Goal: Task Accomplishment & Management: Manage account settings

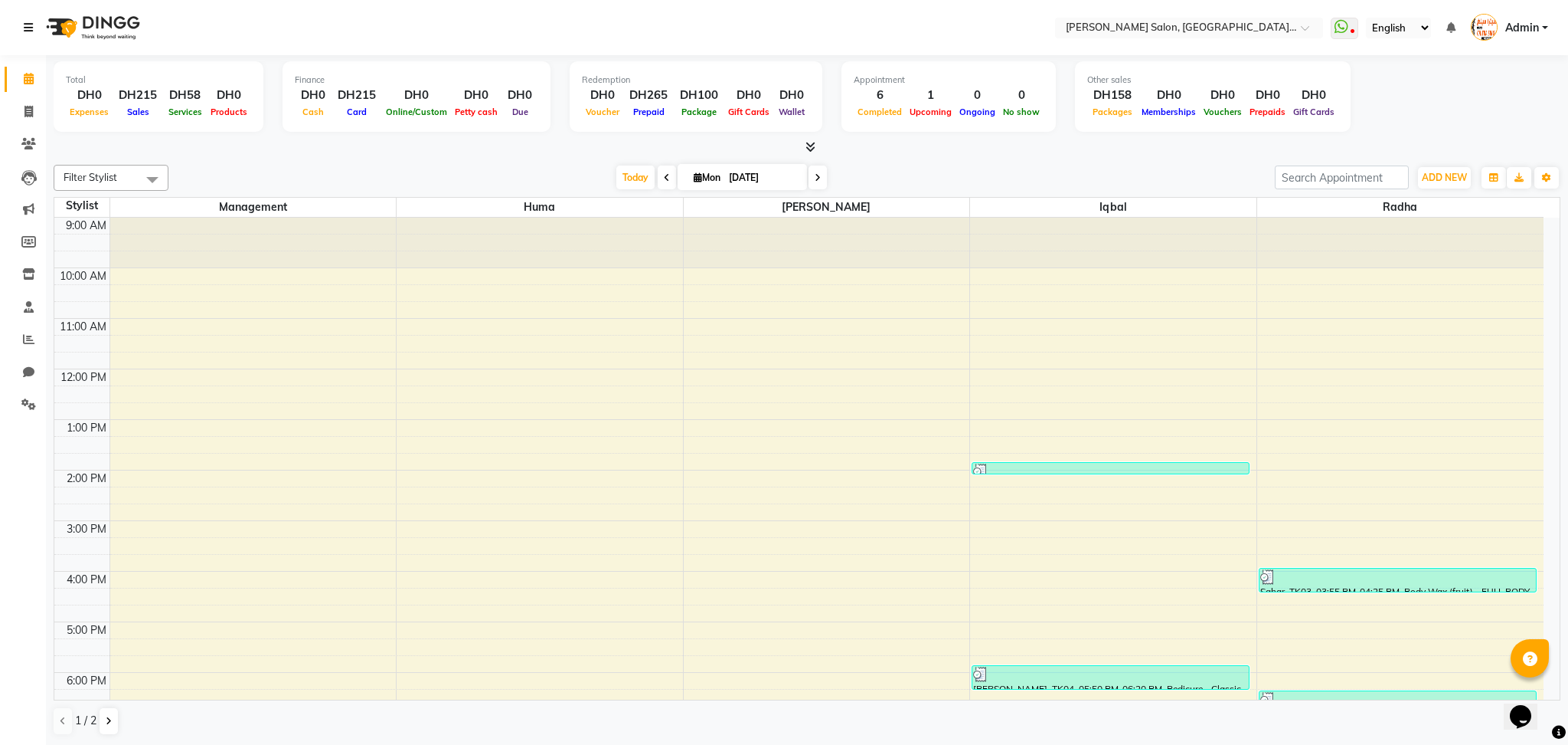
click at [31, 26] on icon at bounding box center [27, 27] width 9 height 11
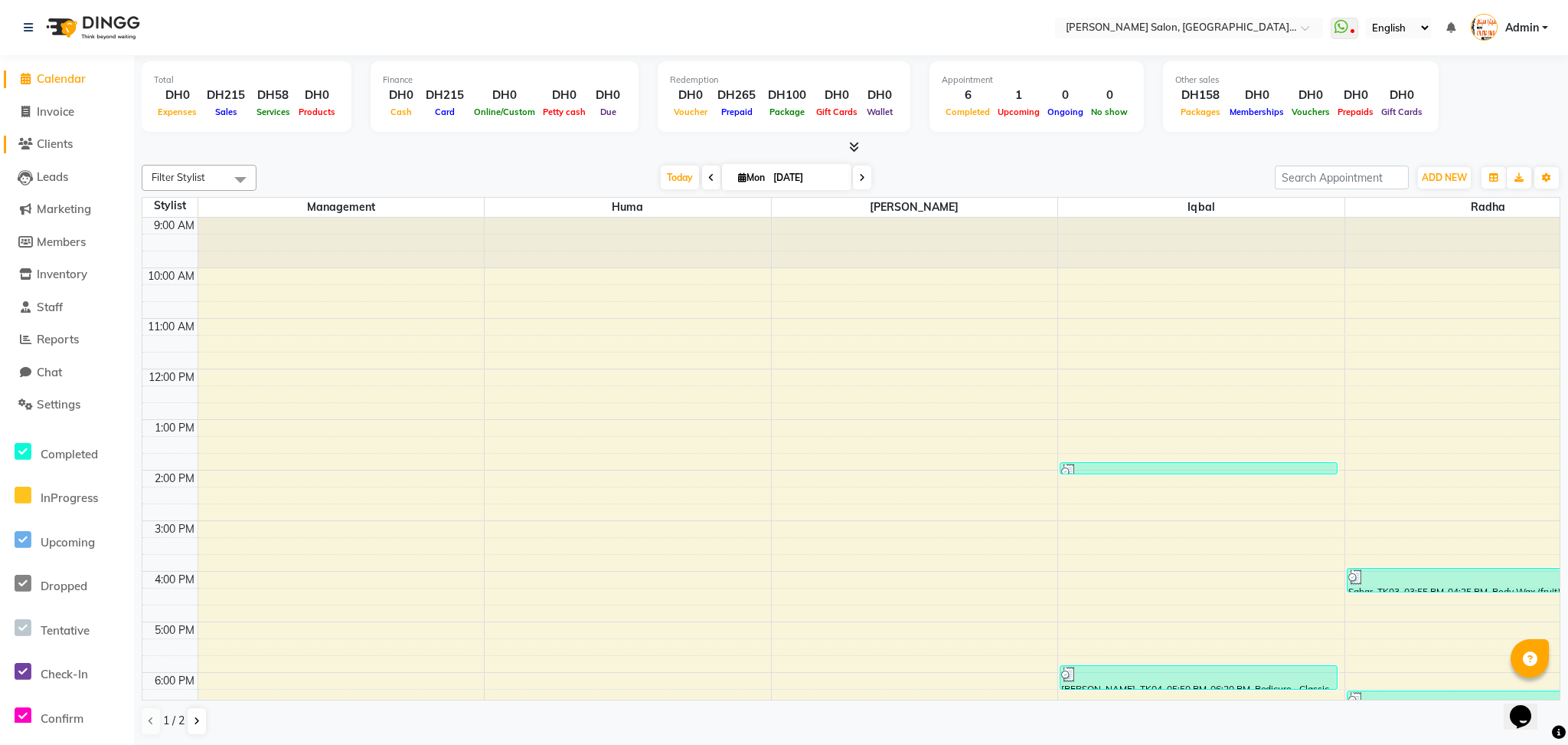
click at [65, 144] on span "Clients" at bounding box center [54, 143] width 36 height 15
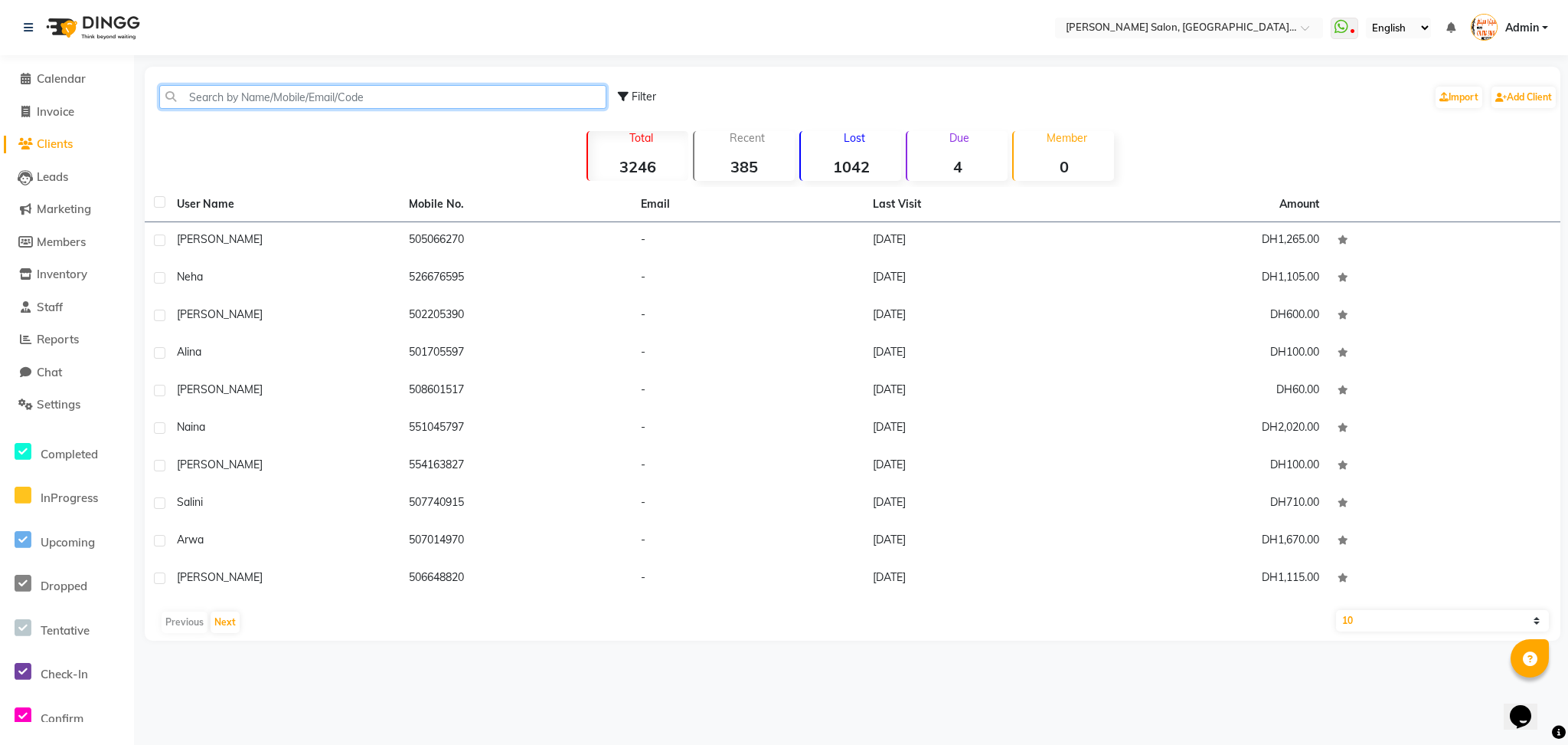
click at [455, 97] on input "text" at bounding box center [383, 97] width 447 height 24
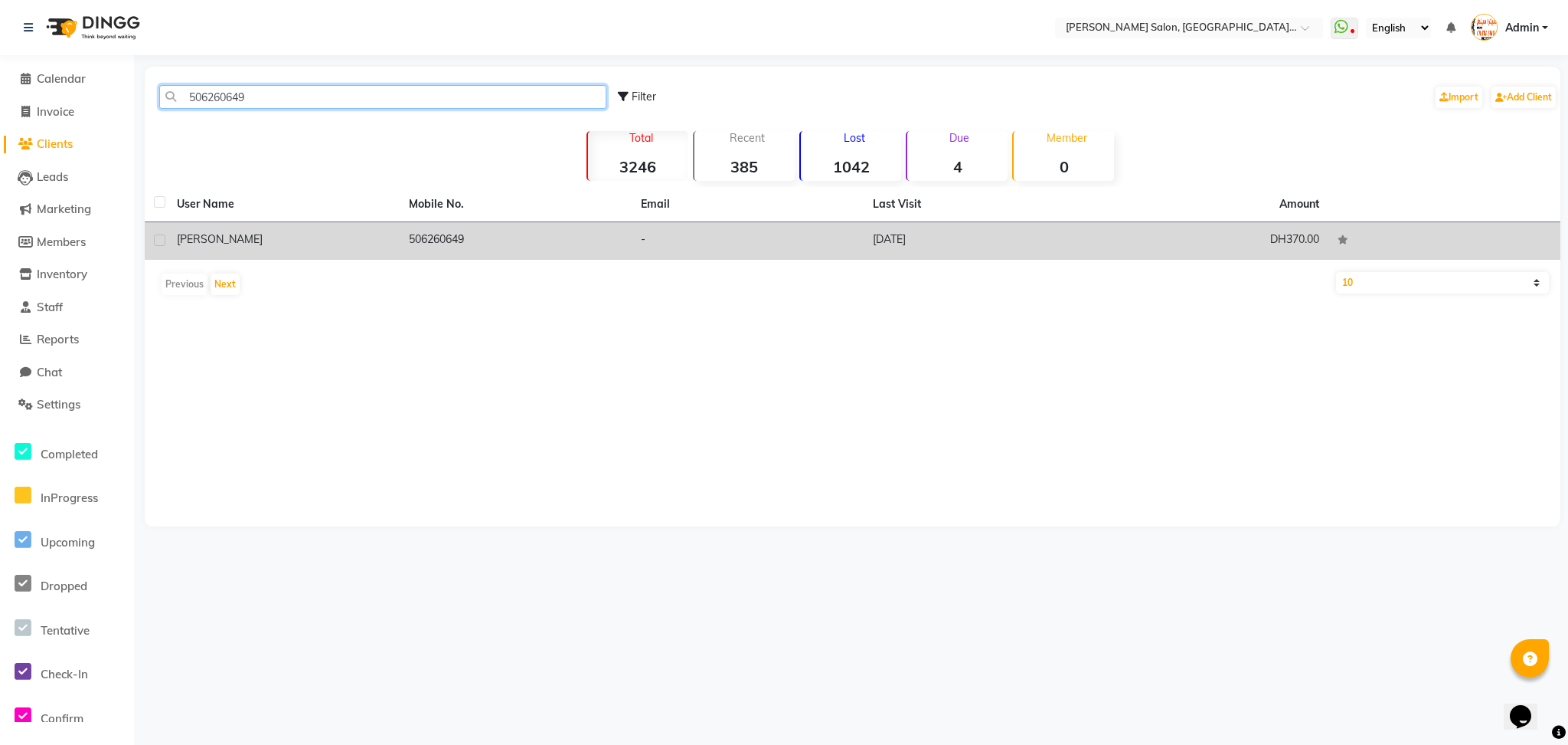
type input "506260649"
click at [492, 232] on td "506260649" at bounding box center [515, 240] width 232 height 37
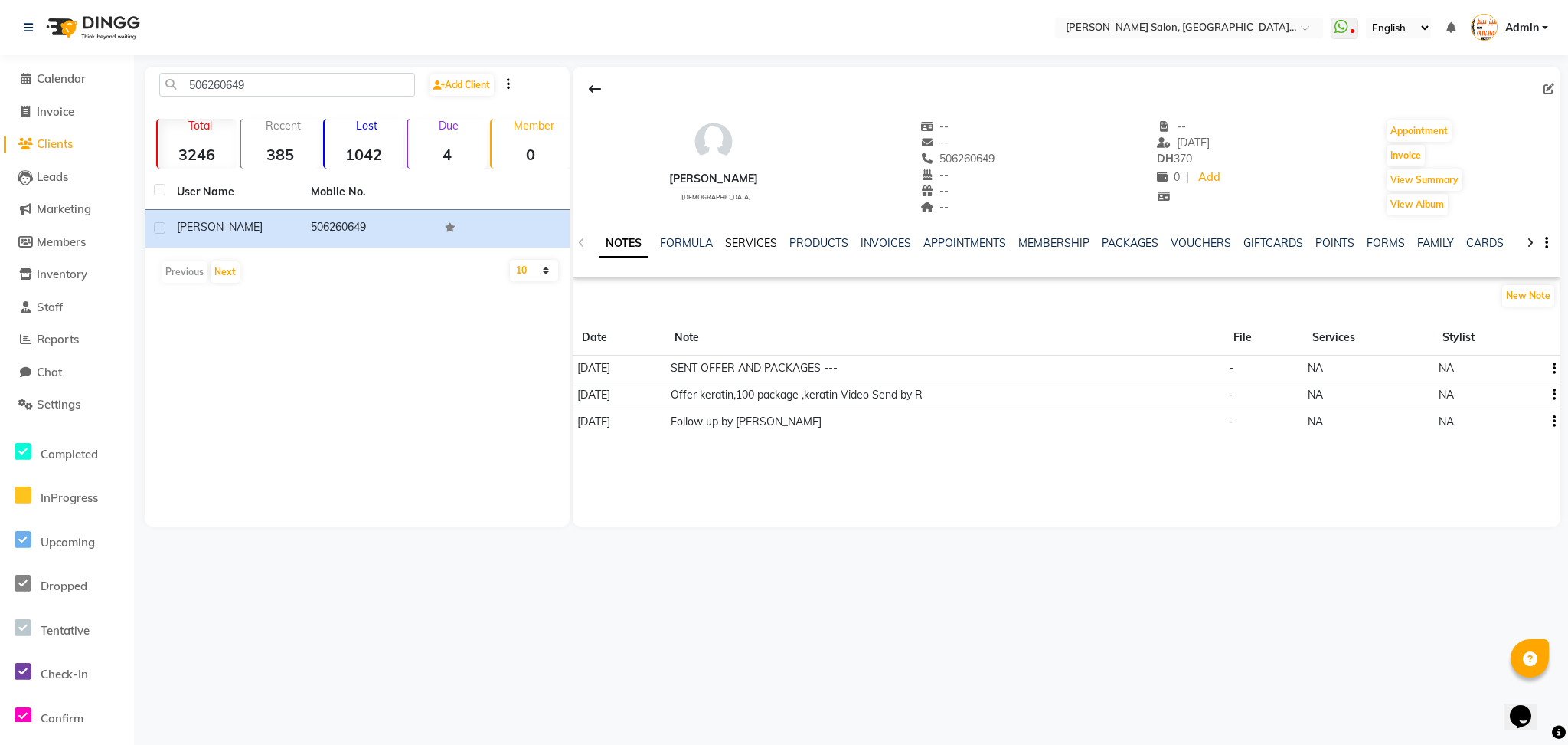
click at [758, 238] on link "SERVICES" at bounding box center [751, 242] width 52 height 14
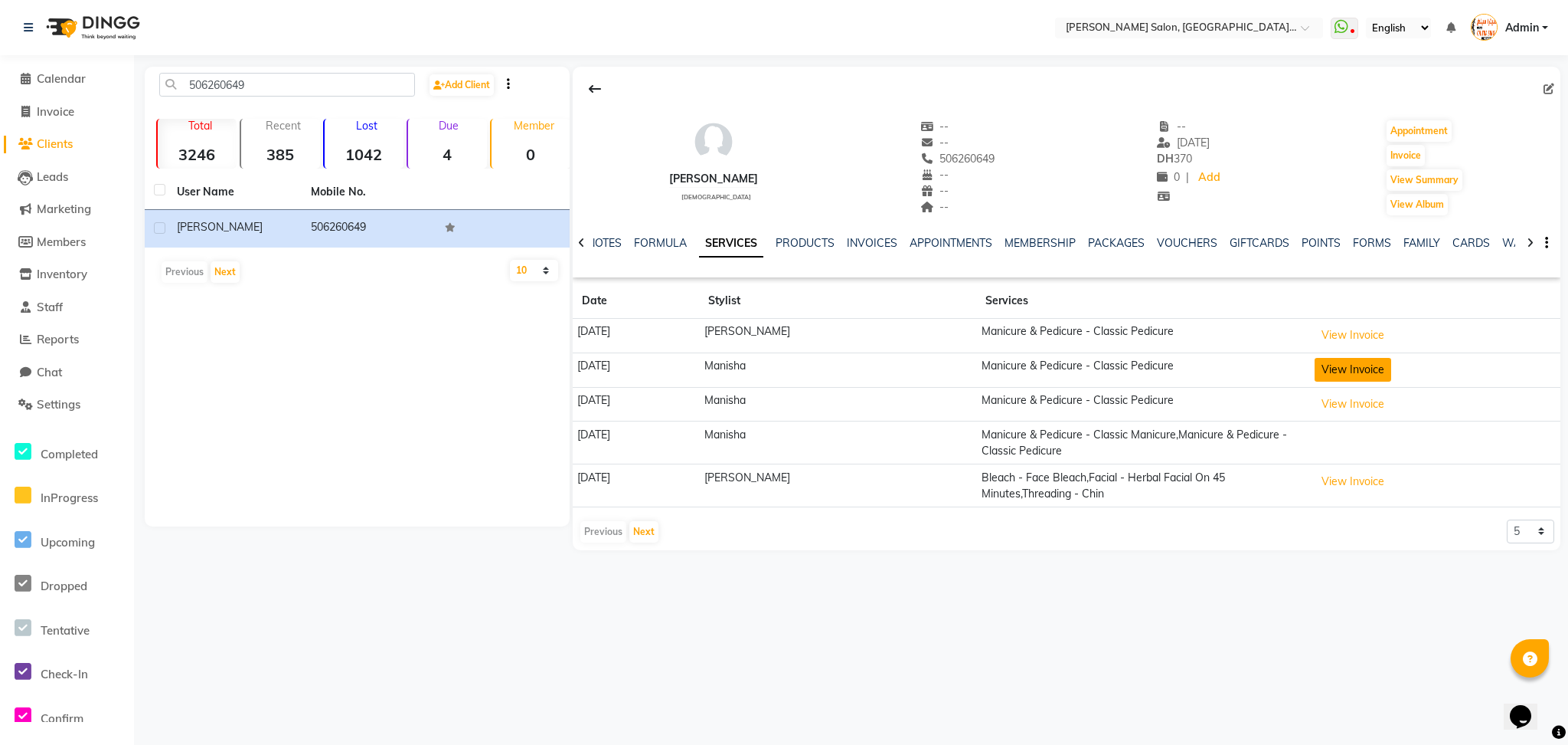
click at [1342, 370] on button "View Invoice" at bounding box center [1353, 369] width 77 height 24
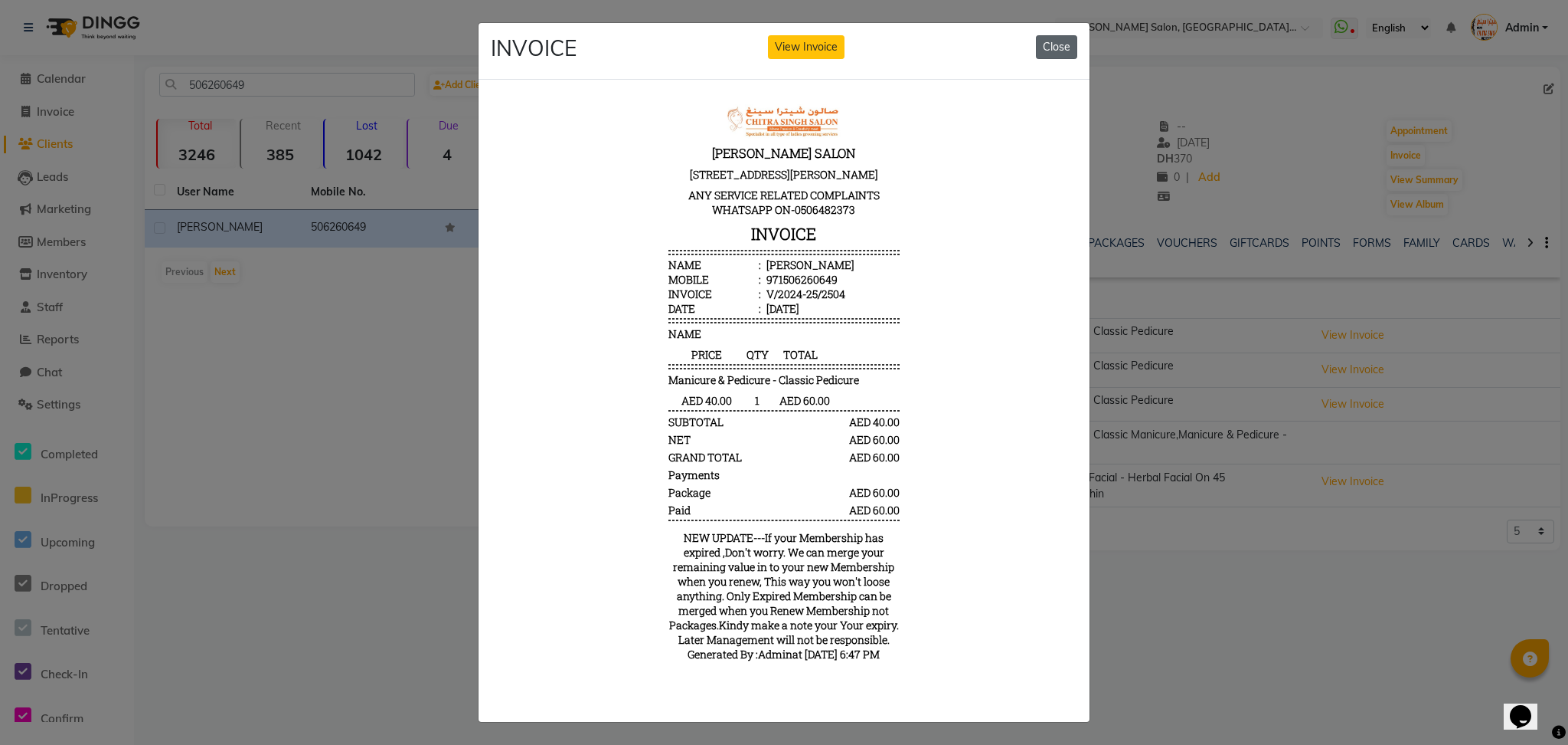
click at [1049, 40] on button "Close" at bounding box center [1057, 47] width 41 height 24
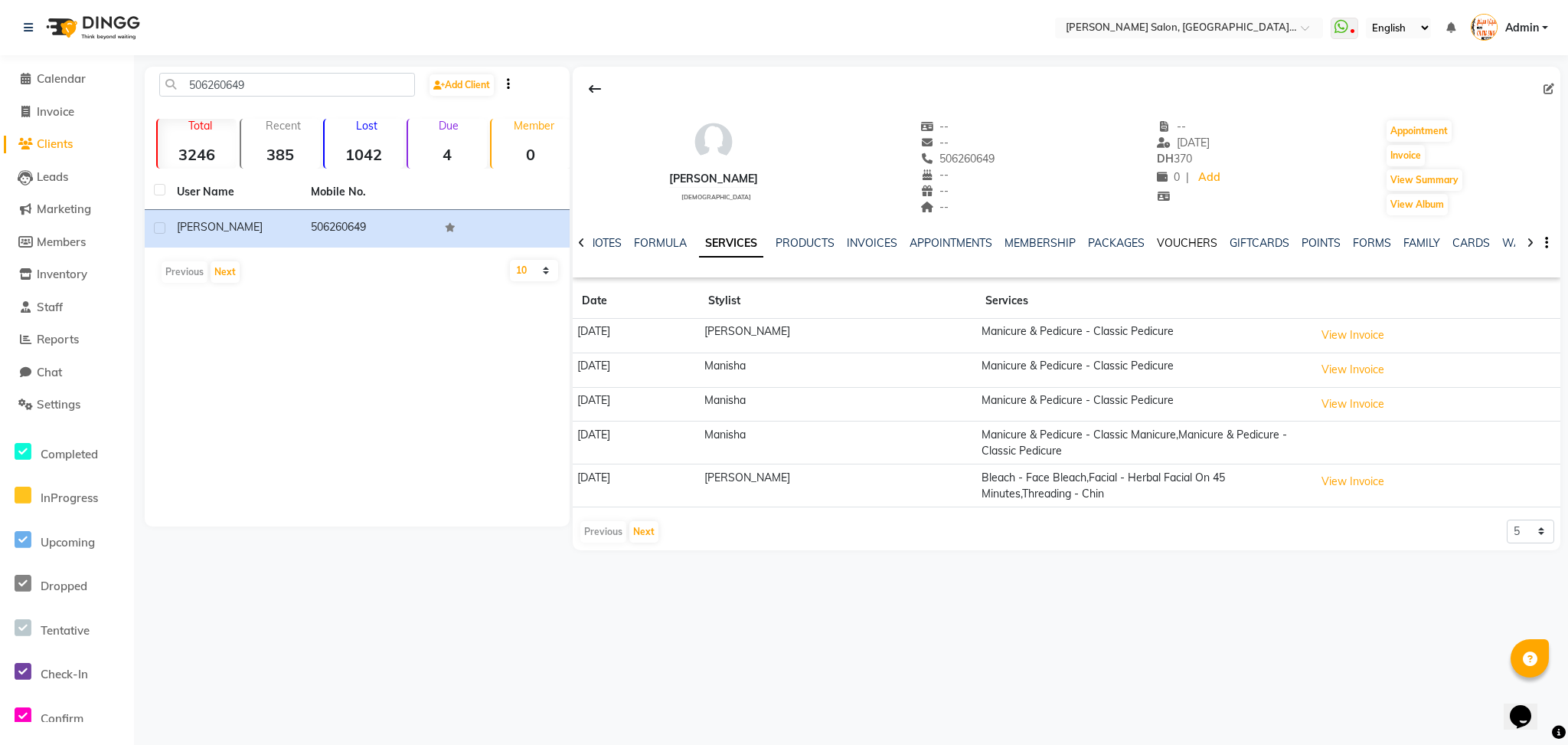
click at [1201, 239] on link "VOUCHERS" at bounding box center [1187, 242] width 61 height 14
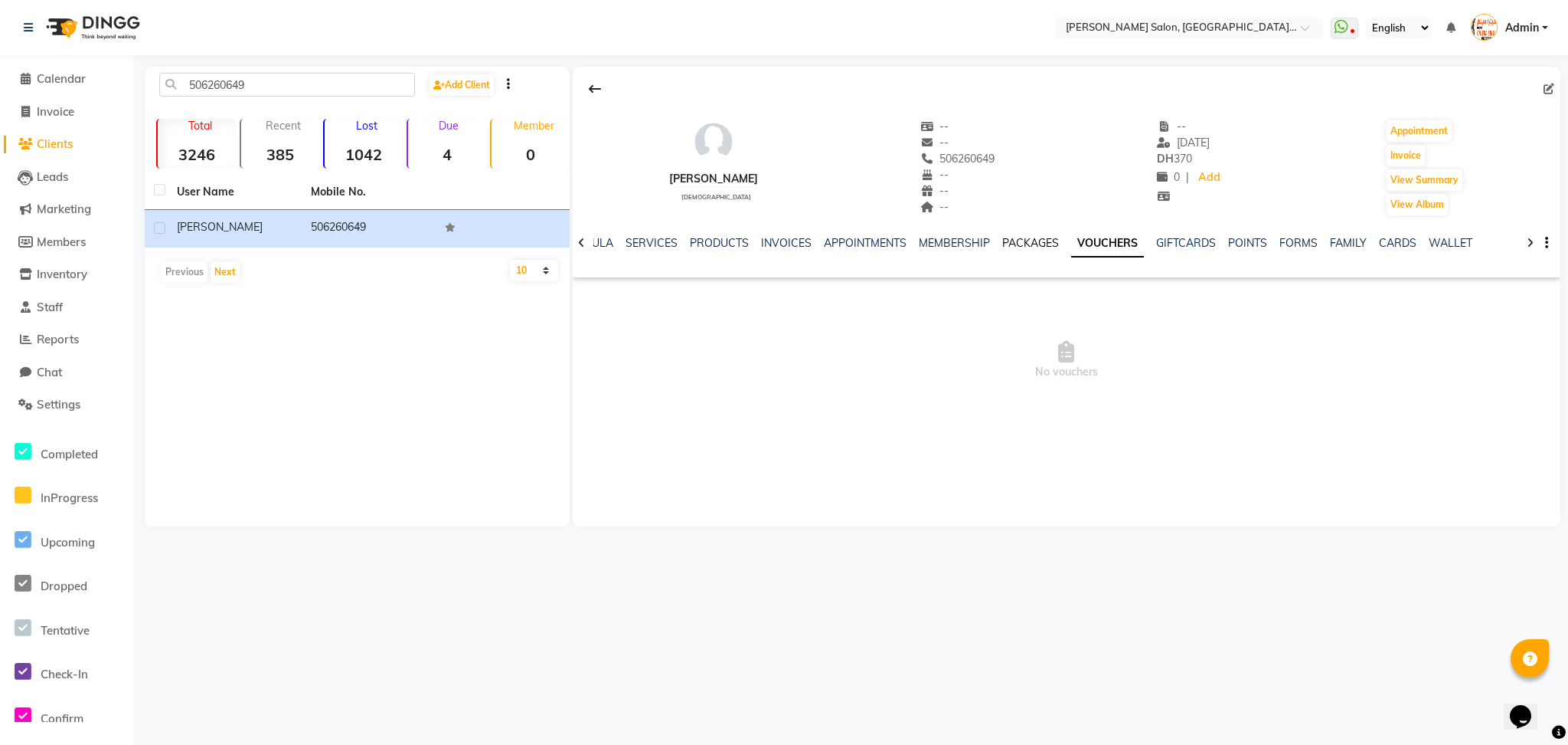
click at [1036, 242] on link "PACKAGES" at bounding box center [1031, 242] width 57 height 14
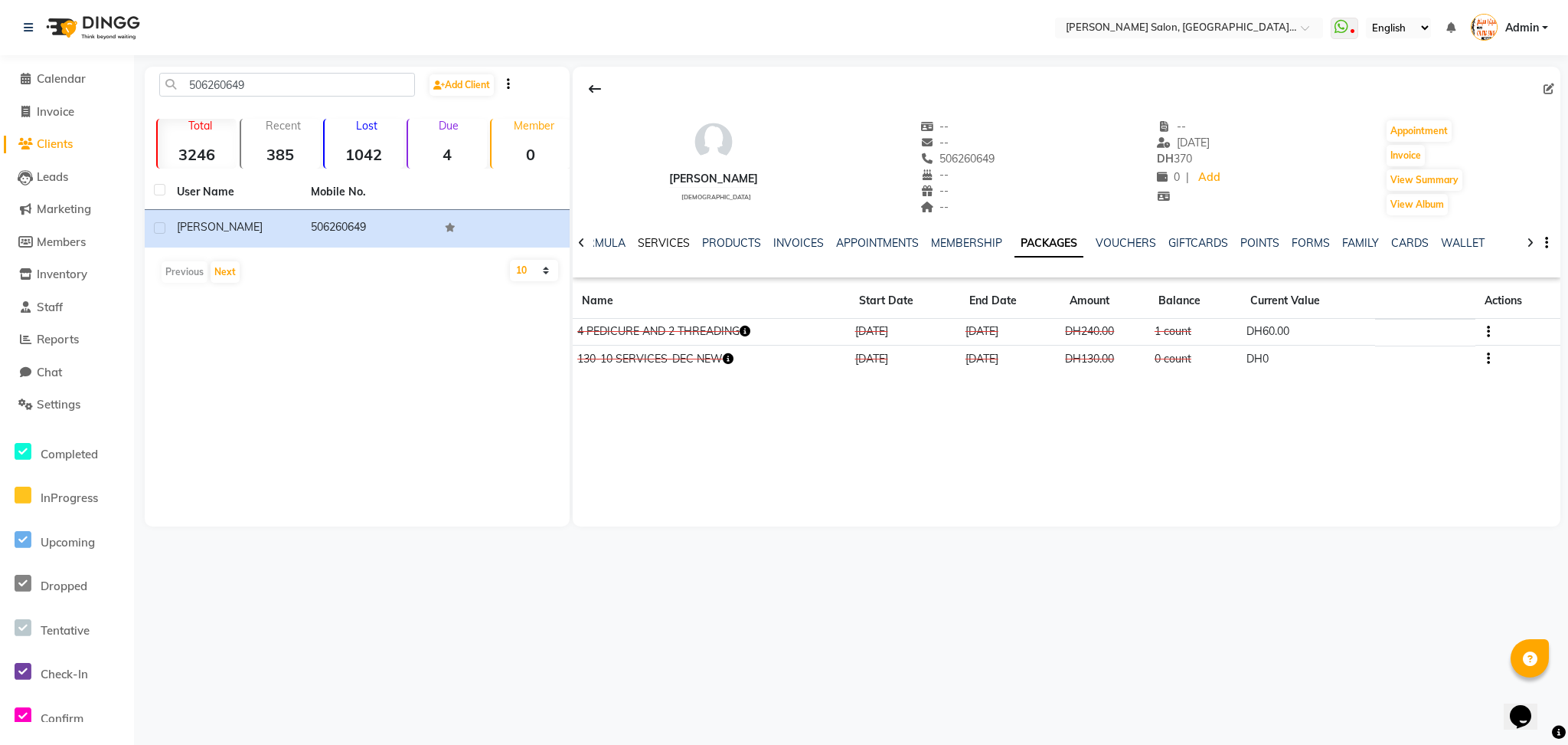
click at [647, 242] on link "SERVICES" at bounding box center [663, 242] width 52 height 14
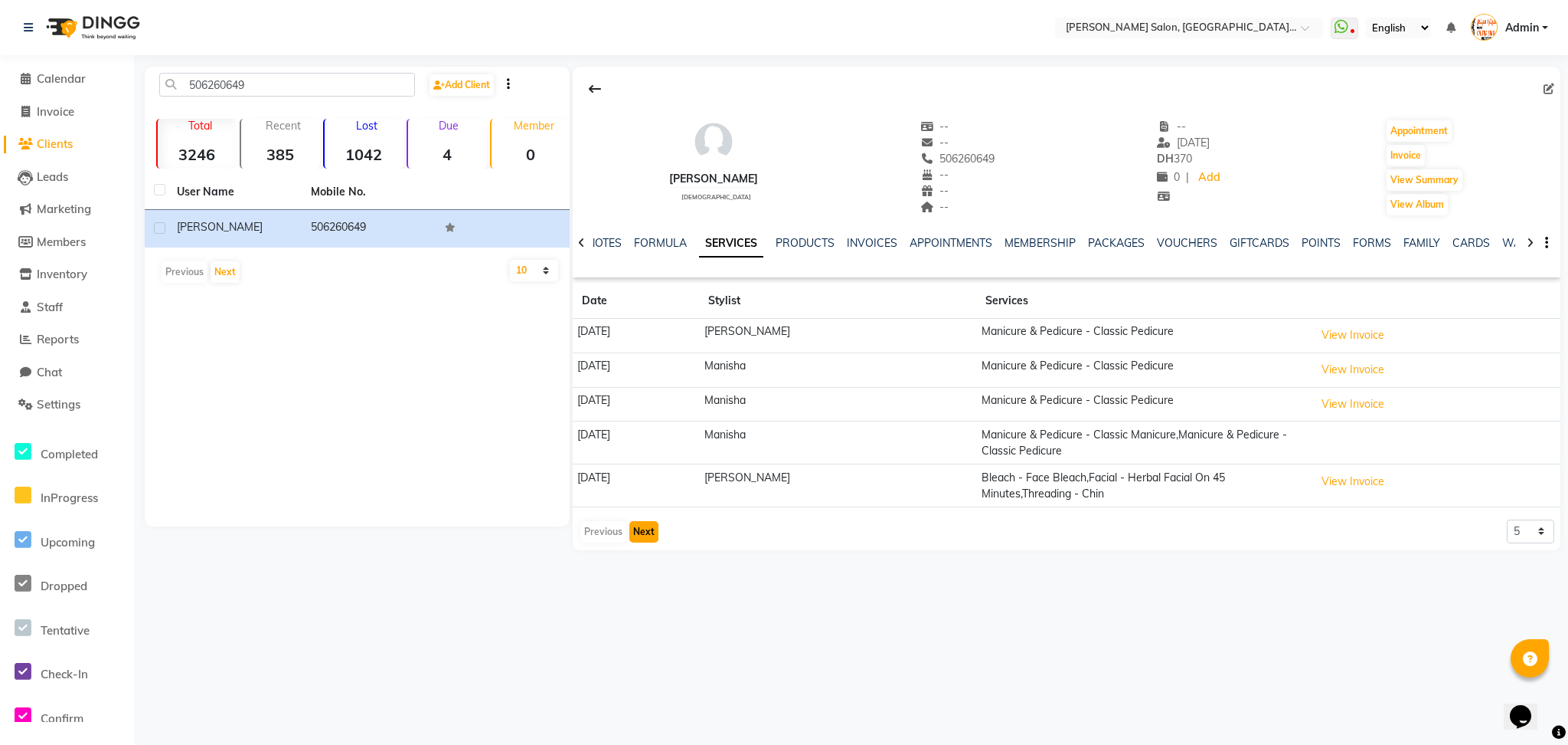
click at [648, 532] on button "Next" at bounding box center [644, 532] width 29 height 22
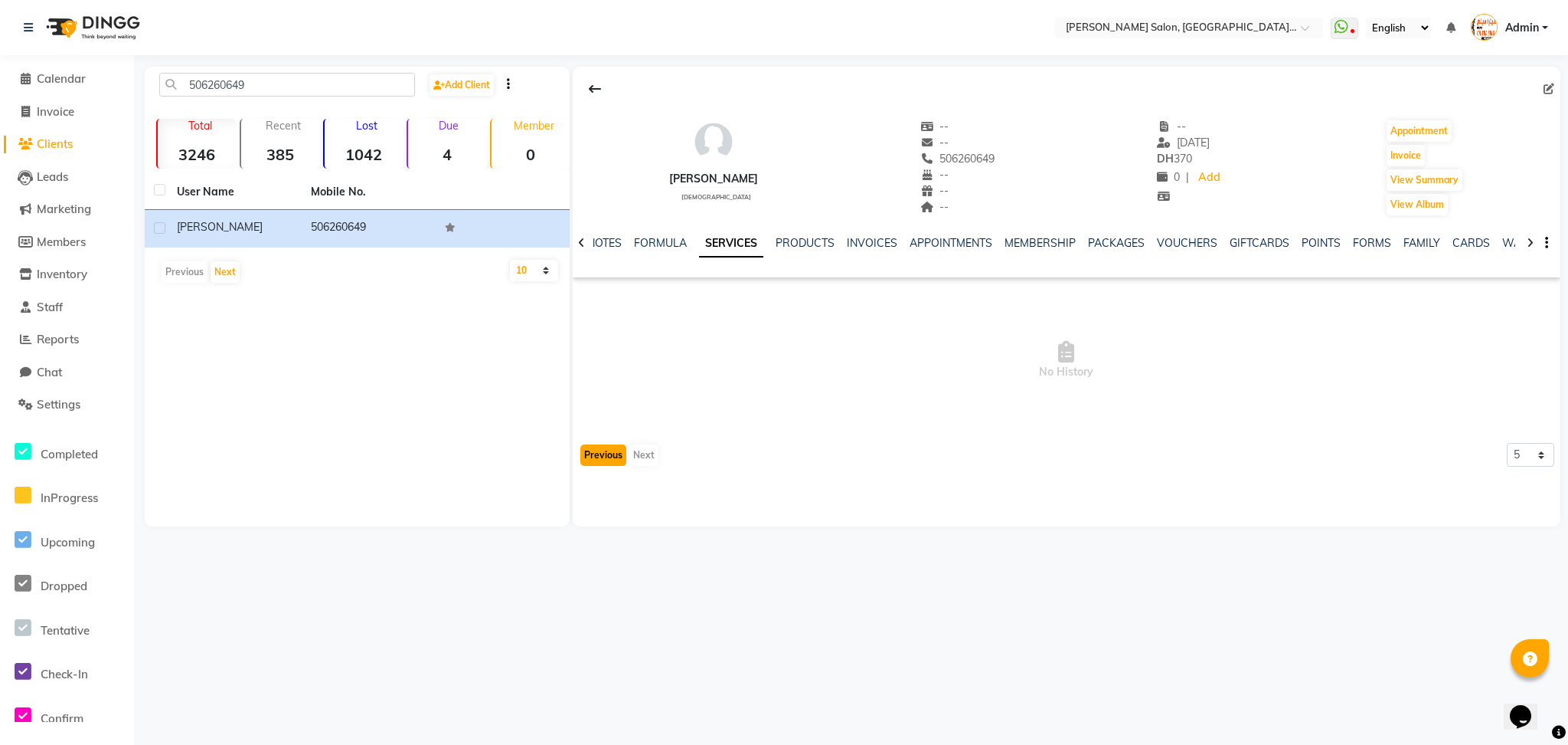
click at [599, 452] on button "Previous" at bounding box center [603, 455] width 46 height 22
